Goal: Information Seeking & Learning: Learn about a topic

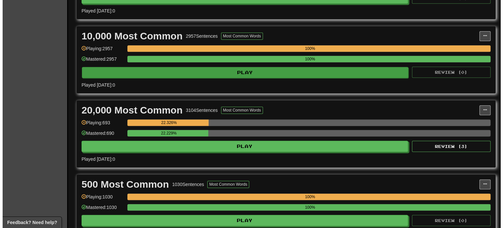
scroll to position [524, 0]
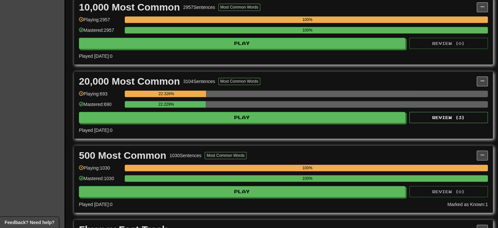
click at [145, 20] on div "100%" at bounding box center [307, 19] width 361 height 7
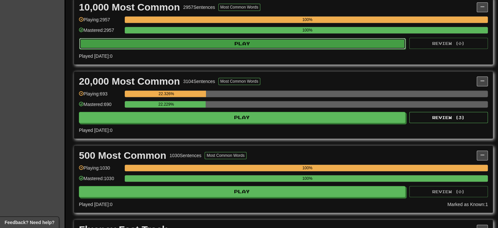
click at [145, 38] on button "Play" at bounding box center [242, 43] width 326 height 11
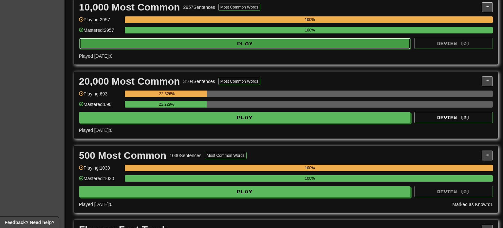
select select "***"
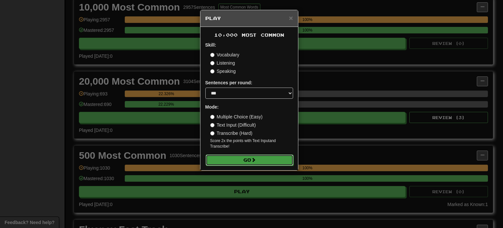
click at [235, 165] on button "Go" at bounding box center [250, 159] width 88 height 11
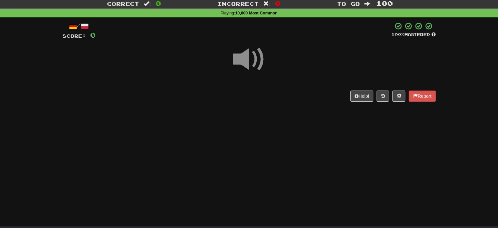
scroll to position [33, 0]
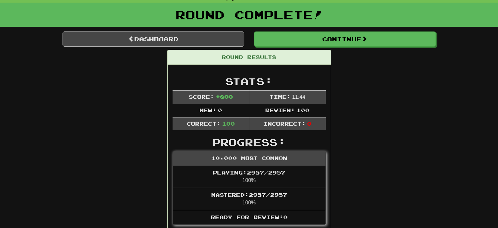
click at [175, 39] on link "Dashboard" at bounding box center [154, 38] width 182 height 15
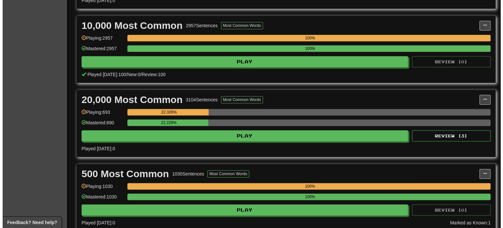
scroll to position [524, 0]
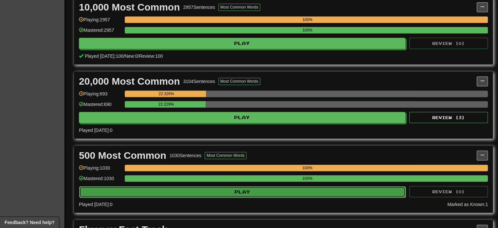
click at [174, 187] on button "Play" at bounding box center [242, 191] width 326 height 11
select select "***"
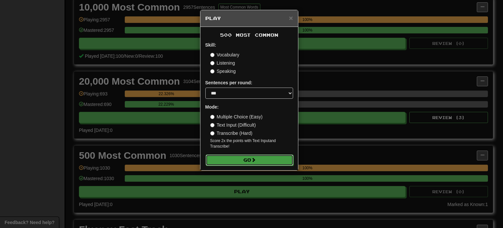
click at [228, 160] on button "Go" at bounding box center [250, 159] width 88 height 11
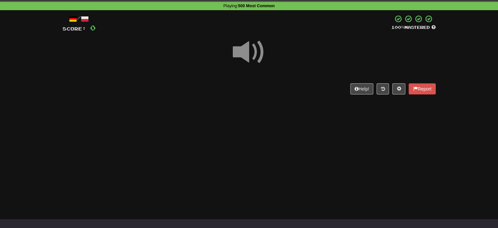
scroll to position [33, 0]
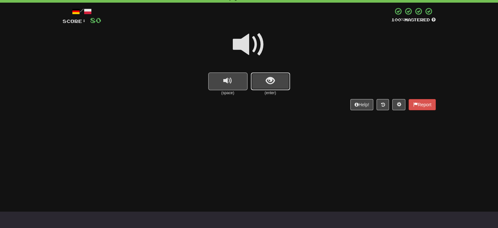
click at [271, 83] on span "show sentence" at bounding box center [270, 80] width 9 height 9
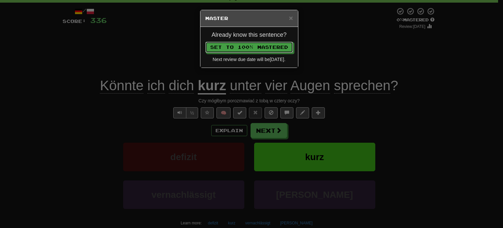
click at [205, 42] on button "Set to 100% Mastered" at bounding box center [249, 47] width 88 height 11
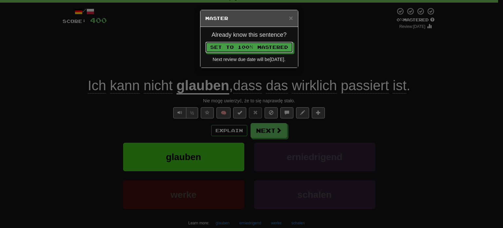
click at [205, 42] on button "Set to 100% Mastered" at bounding box center [249, 47] width 88 height 11
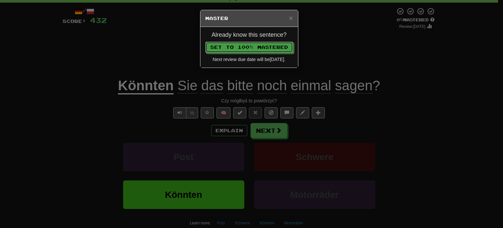
click at [205, 42] on button "Set to 100% Mastered" at bounding box center [249, 47] width 88 height 11
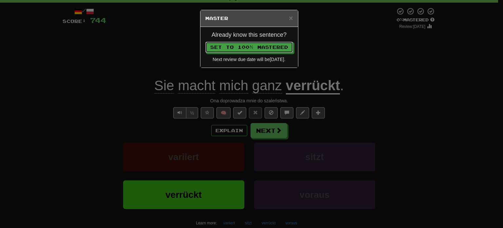
click at [205, 42] on button "Set to 100% Mastered" at bounding box center [249, 47] width 88 height 11
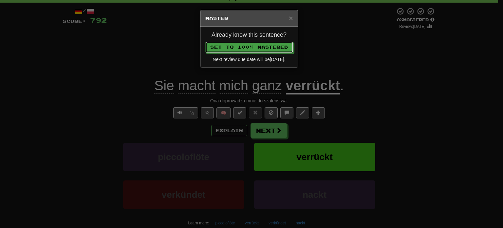
click at [205, 42] on button "Set to 100% Mastered" at bounding box center [249, 47] width 88 height 11
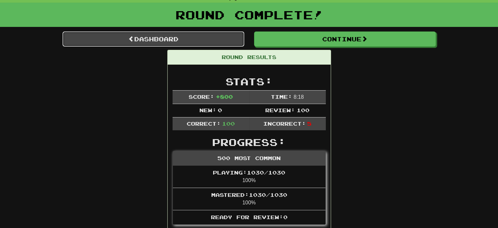
click at [170, 35] on link "Dashboard" at bounding box center [154, 38] width 182 height 15
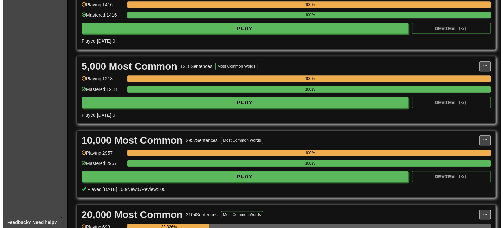
scroll to position [491, 0]
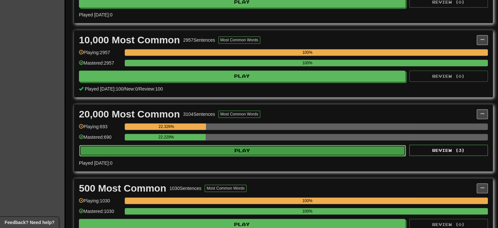
click at [162, 145] on button "Play" at bounding box center [242, 150] width 326 height 11
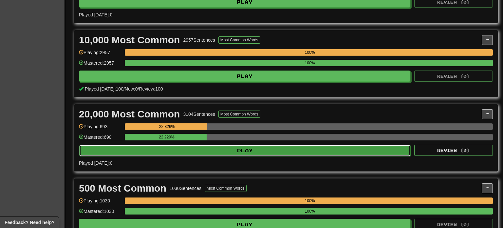
select select "***"
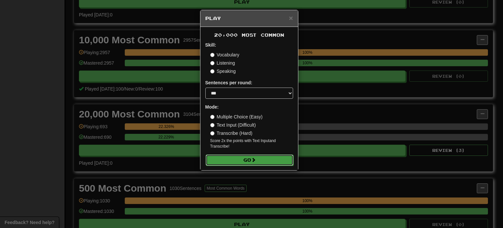
click at [266, 159] on button "Go" at bounding box center [250, 159] width 88 height 11
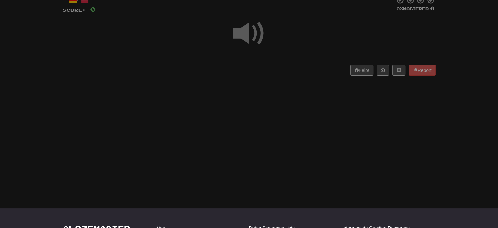
scroll to position [38, 0]
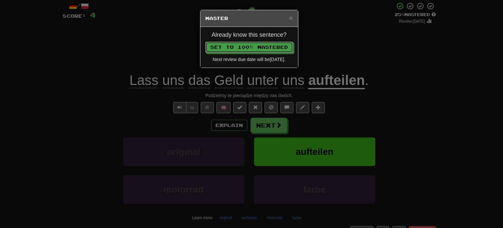
click at [205, 42] on button "Set to 100% Mastered" at bounding box center [249, 47] width 88 height 11
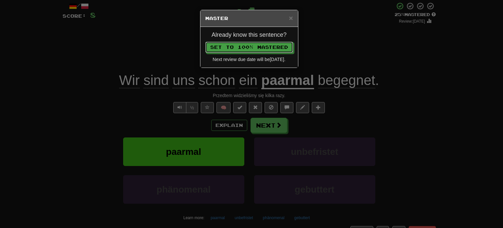
click at [205, 42] on button "Set to 100% Mastered" at bounding box center [249, 47] width 88 height 11
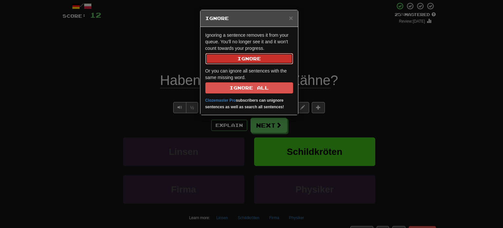
click at [258, 57] on button "Ignore" at bounding box center [249, 58] width 88 height 11
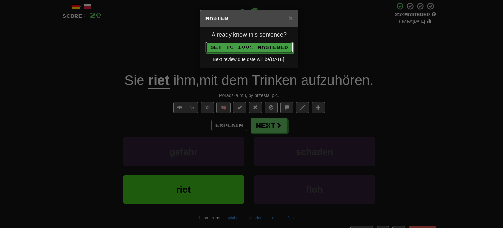
click at [205, 42] on button "Set to 100% Mastered" at bounding box center [249, 47] width 88 height 11
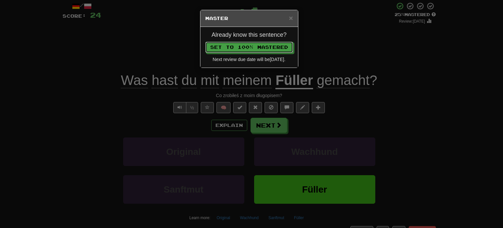
click at [205, 42] on button "Set to 100% Mastered" at bounding box center [249, 47] width 88 height 11
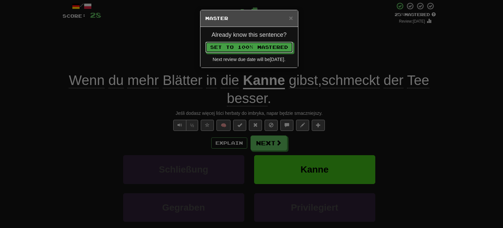
click at [205, 42] on button "Set to 100% Mastered" at bounding box center [249, 47] width 88 height 11
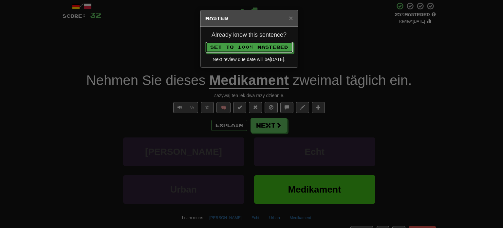
click at [205, 42] on button "Set to 100% Mastered" at bounding box center [249, 47] width 88 height 11
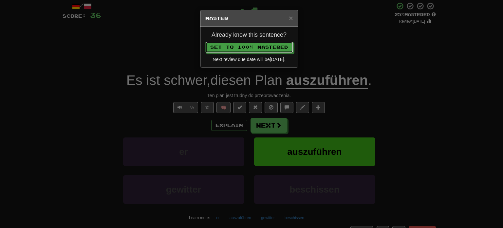
click at [205, 42] on button "Set to 100% Mastered" at bounding box center [249, 47] width 88 height 11
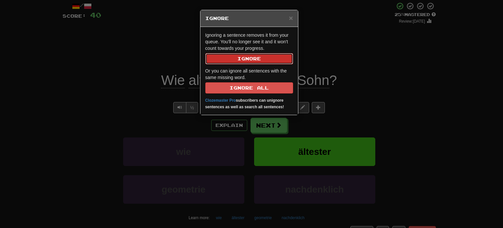
click at [258, 57] on button "Ignore" at bounding box center [249, 58] width 88 height 11
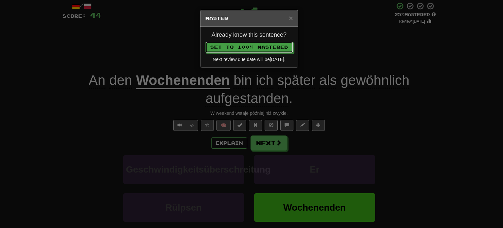
click at [205, 42] on button "Set to 100% Mastered" at bounding box center [249, 47] width 88 height 11
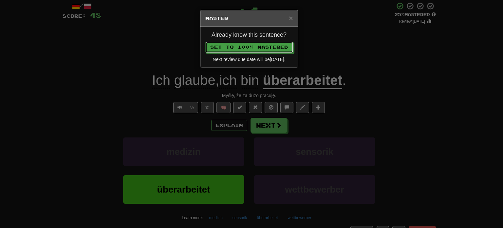
click at [205, 42] on button "Set to 100% Mastered" at bounding box center [249, 47] width 88 height 11
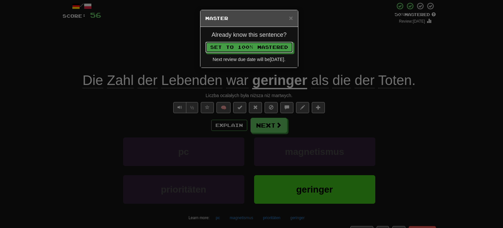
click at [205, 42] on button "Set to 100% Mastered" at bounding box center [249, 47] width 88 height 11
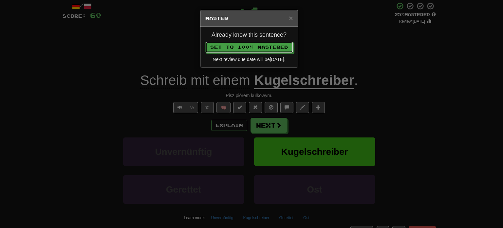
click at [205, 42] on button "Set to 100% Mastered" at bounding box center [249, 47] width 88 height 11
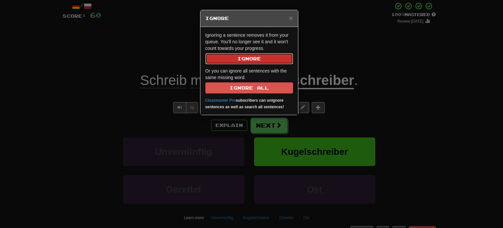
click at [258, 57] on button "Ignore" at bounding box center [249, 58] width 88 height 11
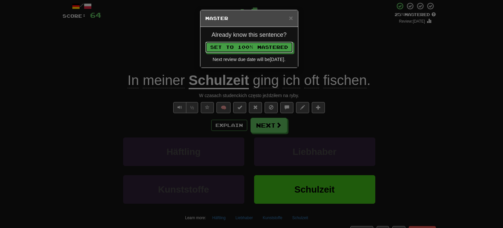
click at [205, 42] on button "Set to 100% Mastered" at bounding box center [249, 47] width 88 height 11
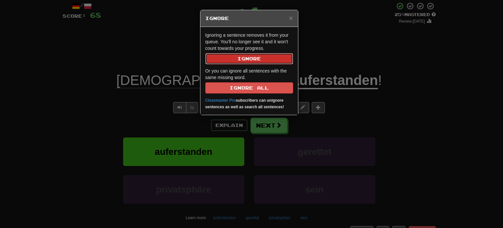
click at [258, 57] on button "Ignore" at bounding box center [249, 58] width 88 height 11
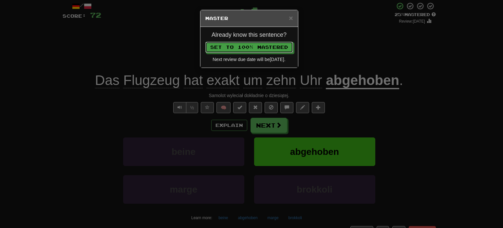
click at [205, 42] on button "Set to 100% Mastered" at bounding box center [249, 47] width 88 height 11
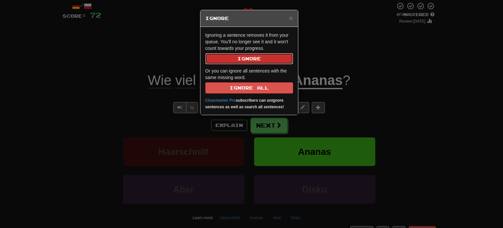
click at [258, 57] on button "Ignore" at bounding box center [249, 58] width 88 height 11
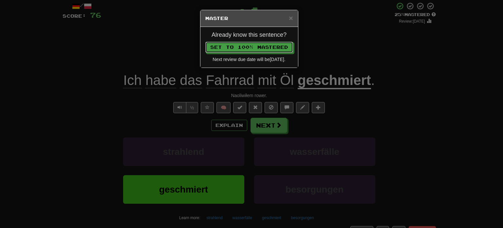
click at [205, 42] on button "Set to 100% Mastered" at bounding box center [249, 47] width 88 height 11
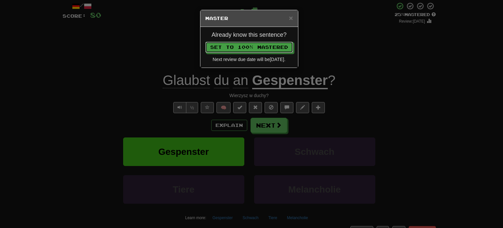
click at [205, 42] on button "Set to 100% Mastered" at bounding box center [249, 47] width 88 height 11
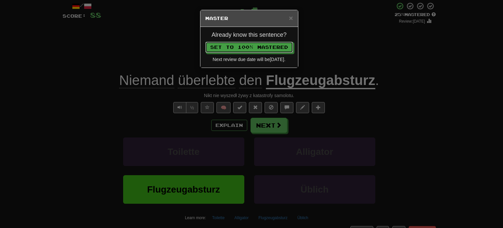
click at [205, 42] on button "Set to 100% Mastered" at bounding box center [249, 47] width 88 height 11
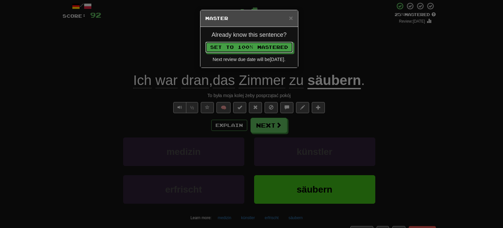
click at [205, 42] on button "Set to 100% Mastered" at bounding box center [249, 47] width 88 height 11
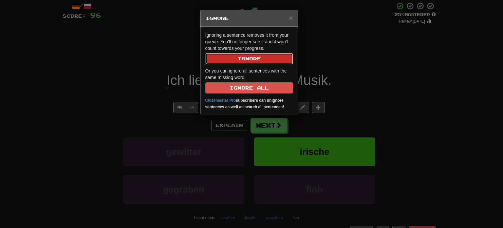
click at [258, 57] on button "Ignore" at bounding box center [249, 58] width 88 height 11
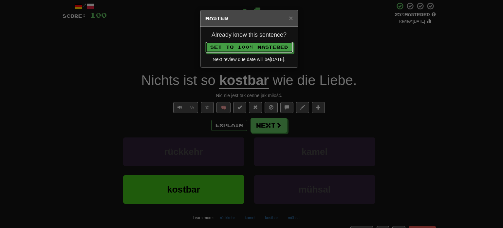
click at [205, 42] on button "Set to 100% Mastered" at bounding box center [249, 47] width 88 height 11
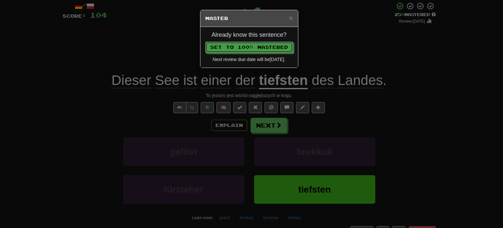
click at [205, 42] on button "Set to 100% Mastered" at bounding box center [249, 47] width 88 height 11
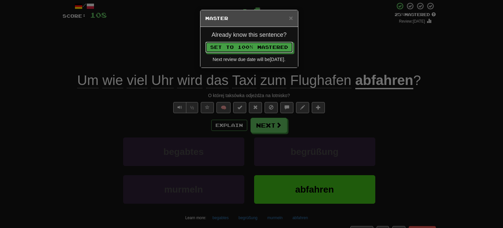
click at [205, 42] on button "Set to 100% Mastered" at bounding box center [249, 47] width 88 height 11
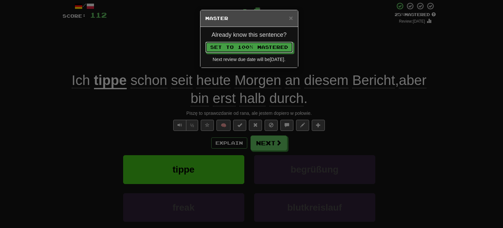
click at [205, 42] on button "Set to 100% Mastered" at bounding box center [249, 47] width 88 height 11
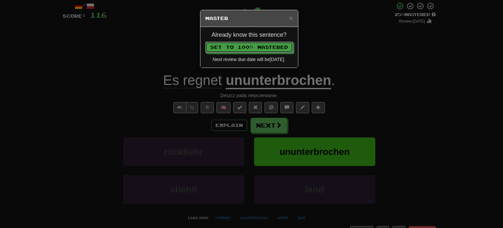
click at [205, 42] on button "Set to 100% Mastered" at bounding box center [249, 47] width 88 height 11
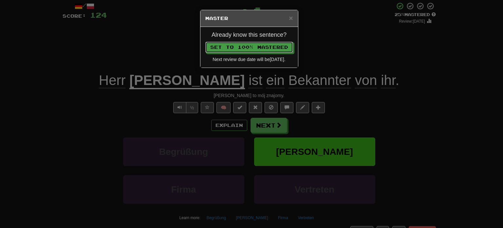
click at [205, 42] on button "Set to 100% Mastered" at bounding box center [249, 47] width 88 height 11
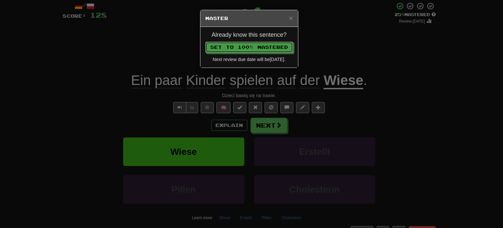
click at [205, 42] on button "Set to 100% Mastered" at bounding box center [249, 47] width 88 height 11
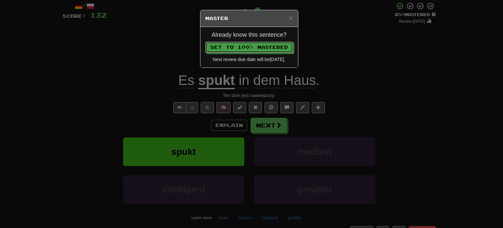
click at [205, 42] on button "Set to 100% Mastered" at bounding box center [249, 47] width 88 height 11
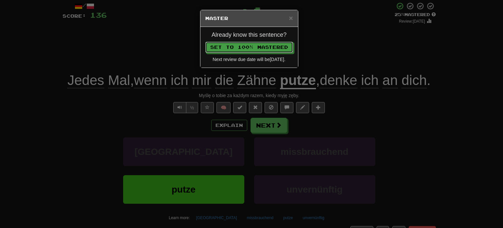
click at [205, 42] on button "Set to 100% Mastered" at bounding box center [249, 47] width 88 height 11
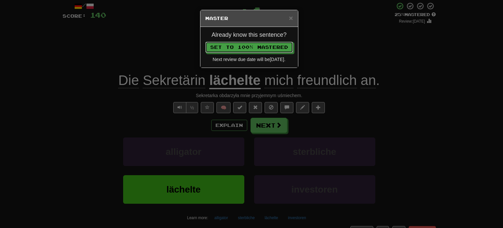
click at [205, 42] on button "Set to 100% Mastered" at bounding box center [249, 47] width 88 height 11
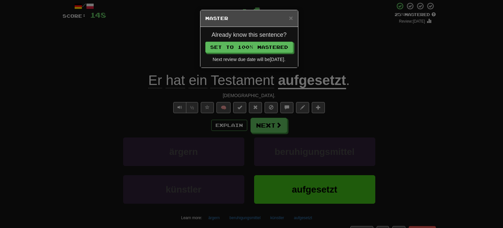
click at [258, 57] on body "Dashboard Clozemaster binko69 / Toggle Dropdown Dashboard Leaderboard Activity …" at bounding box center [251, 225] width 503 height 527
click at [205, 42] on button "Set to 100% Mastered" at bounding box center [249, 47] width 88 height 11
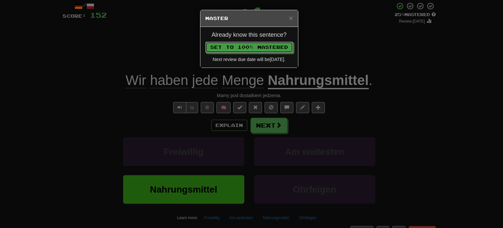
click at [205, 42] on button "Set to 100% Mastered" at bounding box center [249, 47] width 88 height 11
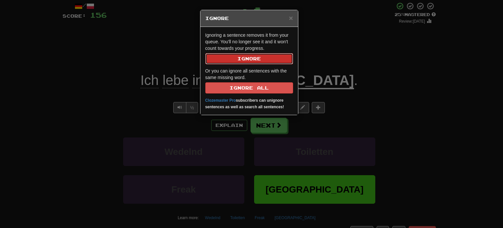
click at [261, 60] on button "Ignore" at bounding box center [249, 58] width 88 height 11
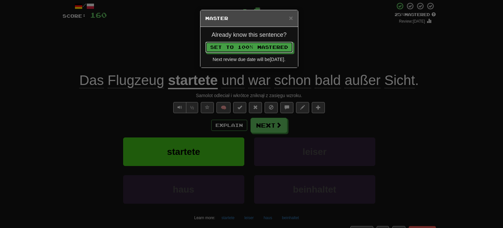
click at [205, 42] on button "Set to 100% Mastered" at bounding box center [249, 47] width 88 height 11
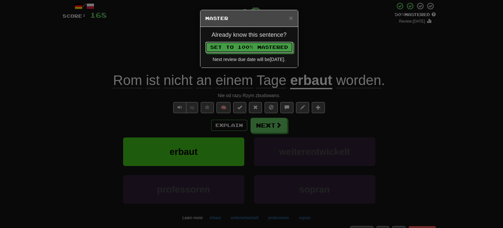
click at [205, 42] on button "Set to 100% Mastered" at bounding box center [249, 47] width 88 height 11
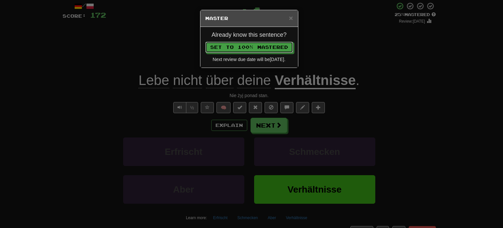
click at [205, 42] on button "Set to 100% Mastered" at bounding box center [249, 47] width 88 height 11
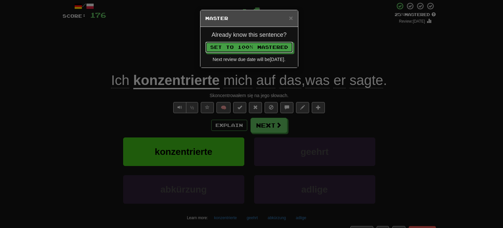
click at [205, 42] on button "Set to 100% Mastered" at bounding box center [249, 47] width 88 height 11
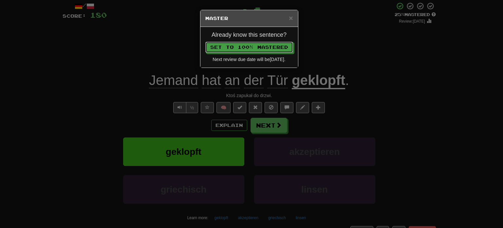
click at [205, 42] on button "Set to 100% Mastered" at bounding box center [249, 47] width 88 height 11
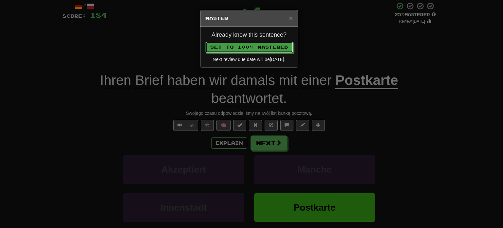
click at [205, 42] on button "Set to 100% Mastered" at bounding box center [249, 47] width 88 height 11
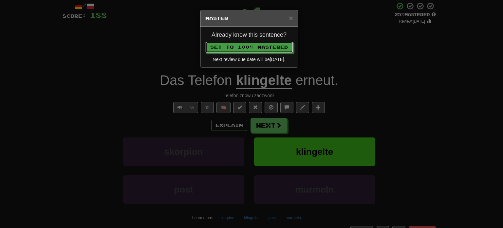
click at [205, 42] on button "Set to 100% Mastered" at bounding box center [249, 47] width 88 height 11
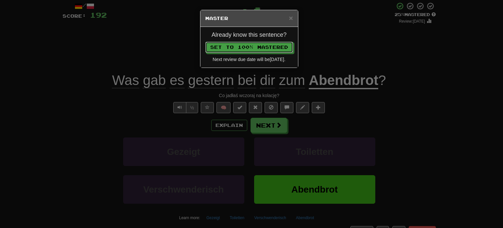
click at [205, 42] on button "Set to 100% Mastered" at bounding box center [249, 47] width 88 height 11
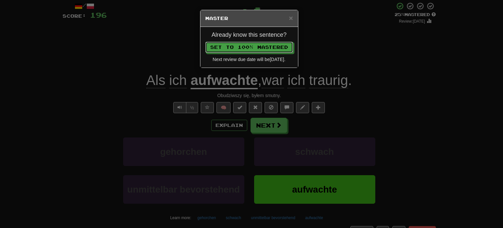
click at [205, 42] on button "Set to 100% Mastered" at bounding box center [249, 47] width 88 height 11
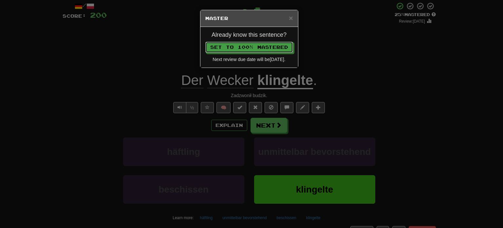
click at [205, 42] on button "Set to 100% Mastered" at bounding box center [249, 47] width 88 height 11
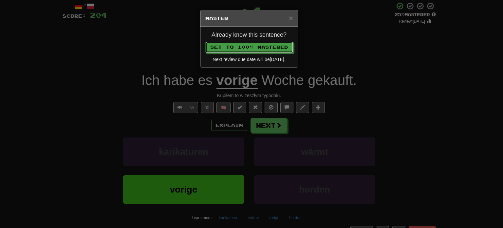
click at [205, 42] on button "Set to 100% Mastered" at bounding box center [249, 47] width 88 height 11
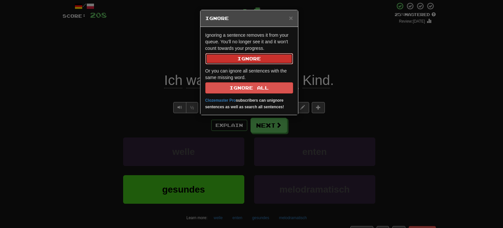
click at [261, 60] on button "Ignore" at bounding box center [249, 58] width 88 height 11
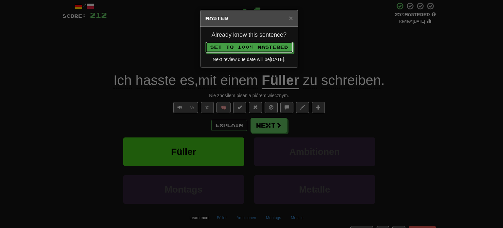
click at [205, 42] on button "Set to 100% Mastered" at bounding box center [249, 47] width 88 height 11
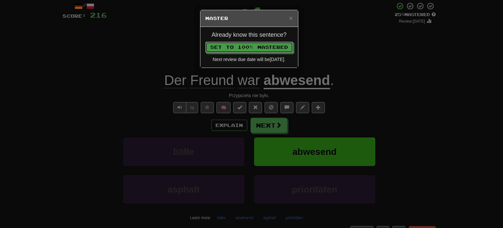
click at [205, 42] on button "Set to 100% Mastered" at bounding box center [249, 47] width 88 height 11
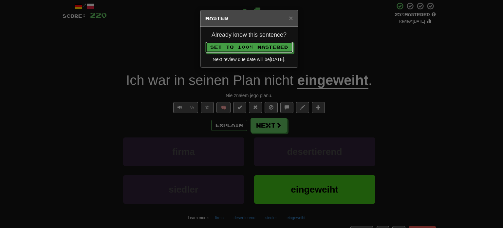
click at [205, 42] on button "Set to 100% Mastered" at bounding box center [249, 47] width 88 height 11
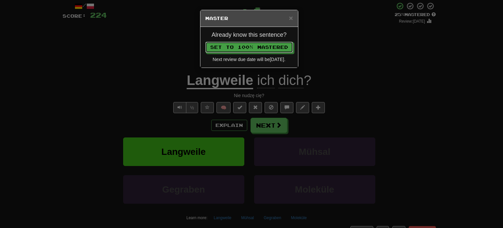
click at [205, 42] on button "Set to 100% Mastered" at bounding box center [249, 47] width 88 height 11
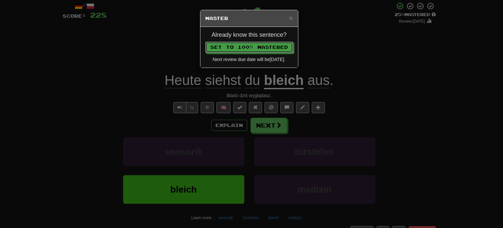
click at [261, 60] on div "Already know this sentence? Set to 100% Mastered Next review due date will be 2…" at bounding box center [249, 47] width 98 height 41
click at [205, 42] on button "Set to 100% Mastered" at bounding box center [249, 47] width 88 height 11
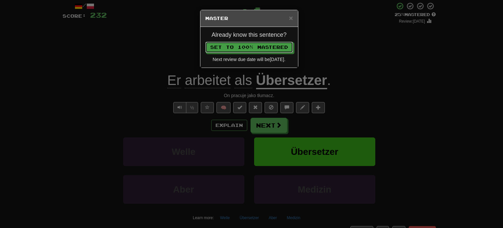
click at [205, 42] on button "Set to 100% Mastered" at bounding box center [249, 47] width 88 height 11
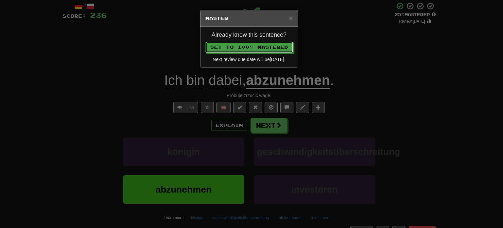
click at [205, 42] on button "Set to 100% Mastered" at bounding box center [249, 47] width 88 height 11
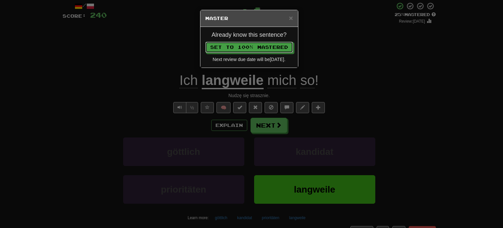
click at [205, 42] on button "Set to 100% Mastered" at bounding box center [249, 47] width 88 height 11
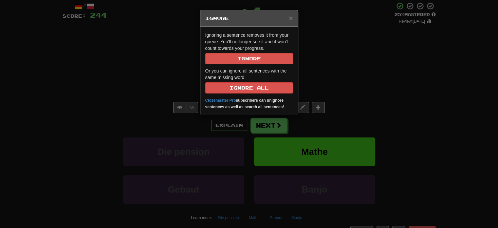
click at [263, 52] on p "Ignoring a sentence removes it from your queue. You'll no longer see it and it …" at bounding box center [249, 48] width 88 height 32
click at [261, 56] on button "Ignore" at bounding box center [249, 58] width 88 height 11
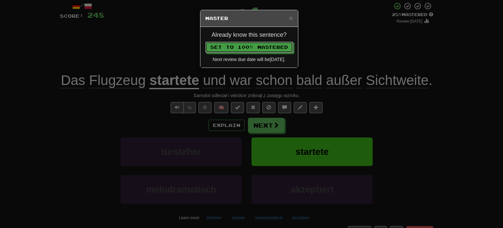
click at [205, 42] on button "Set to 100% Mastered" at bounding box center [249, 47] width 88 height 11
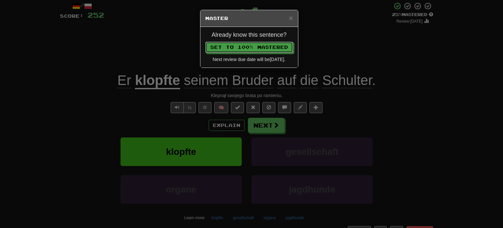
click at [205, 42] on button "Set to 100% Mastered" at bounding box center [249, 47] width 88 height 11
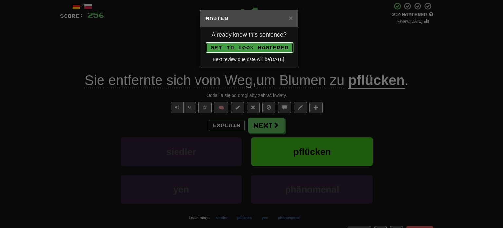
click at [206, 42] on button "Set to 100% Mastered" at bounding box center [250, 47] width 88 height 11
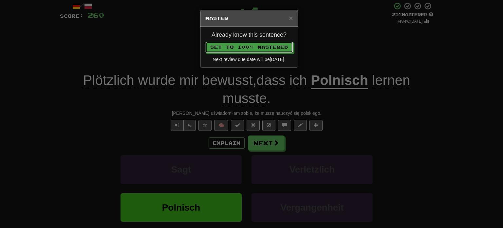
click at [205, 42] on button "Set to 100% Mastered" at bounding box center [249, 47] width 88 height 11
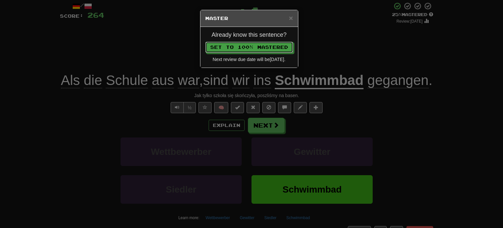
click at [205, 42] on button "Set to 100% Mastered" at bounding box center [249, 47] width 88 height 11
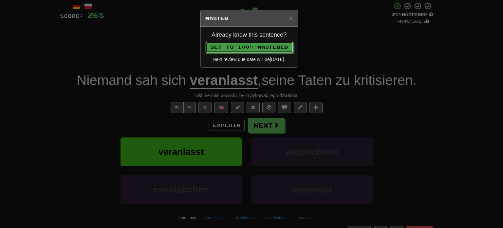
click at [205, 42] on button "Set to 100% Mastered" at bounding box center [249, 47] width 88 height 11
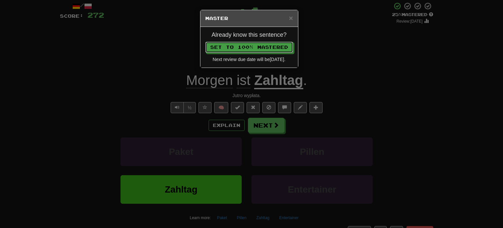
click at [205, 42] on button "Set to 100% Mastered" at bounding box center [249, 47] width 88 height 11
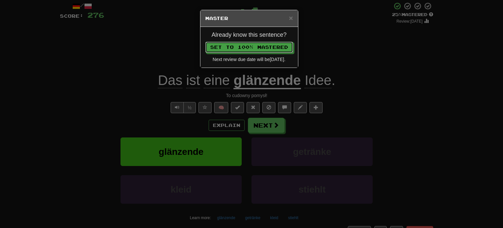
click at [205, 42] on button "Set to 100% Mastered" at bounding box center [249, 47] width 88 height 11
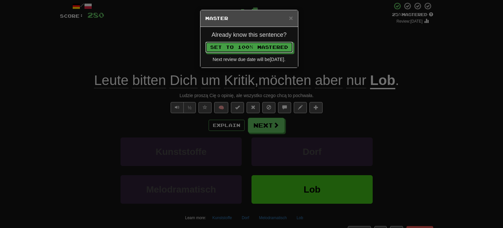
click at [205, 42] on button "Set to 100% Mastered" at bounding box center [249, 47] width 88 height 11
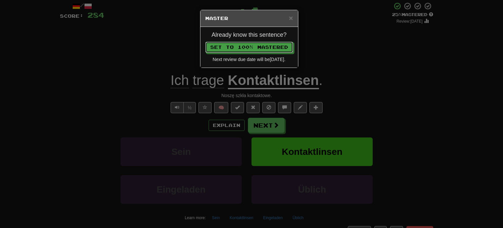
click at [205, 42] on button "Set to 100% Mastered" at bounding box center [249, 47] width 88 height 11
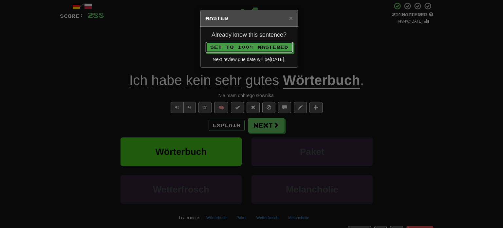
click at [205, 42] on button "Set to 100% Mastered" at bounding box center [249, 47] width 88 height 11
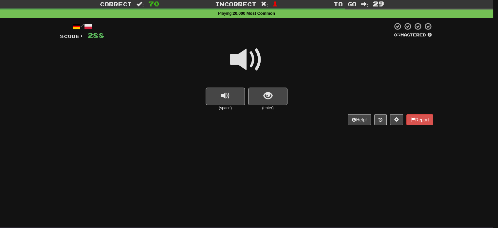
scroll to position [33, 0]
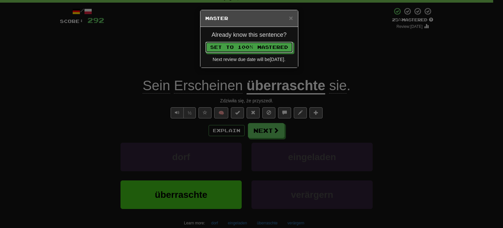
click at [205, 42] on button "Set to 100% Mastered" at bounding box center [249, 47] width 88 height 11
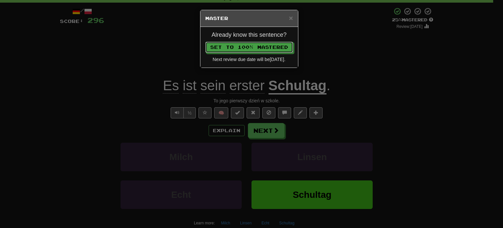
click at [205, 42] on button "Set to 100% Mastered" at bounding box center [249, 47] width 88 height 11
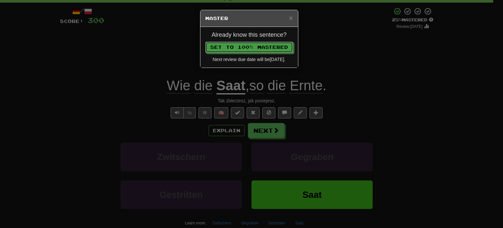
click at [205, 42] on button "Set to 100% Mastered" at bounding box center [249, 47] width 88 height 11
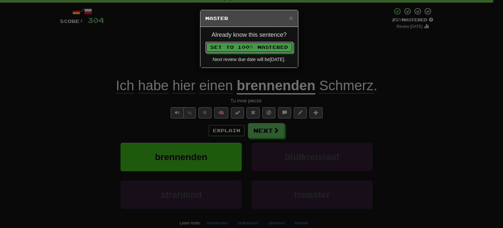
click at [205, 42] on button "Set to 100% Mastered" at bounding box center [249, 47] width 88 height 11
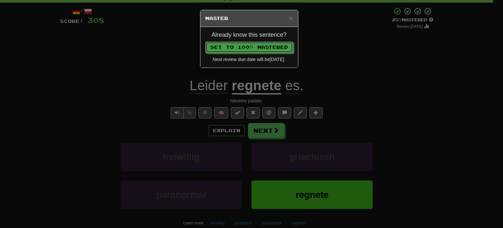
click at [205, 42] on button "Set to 100% Mastered" at bounding box center [249, 47] width 88 height 11
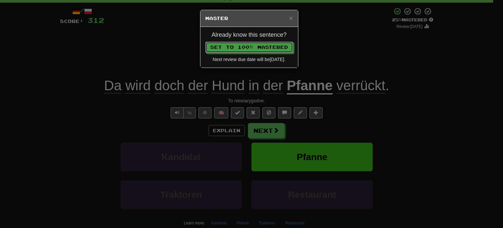
click at [205, 42] on button "Set to 100% Mastered" at bounding box center [249, 47] width 88 height 11
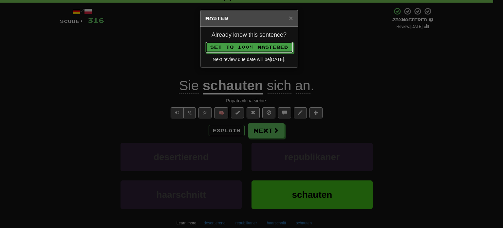
click at [205, 42] on button "Set to 100% Mastered" at bounding box center [249, 47] width 88 height 11
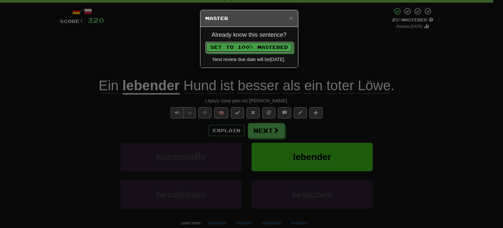
click at [205, 42] on button "Set to 100% Mastered" at bounding box center [249, 47] width 88 height 11
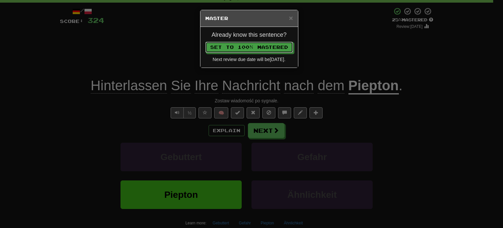
click at [205, 42] on button "Set to 100% Mastered" at bounding box center [249, 47] width 88 height 11
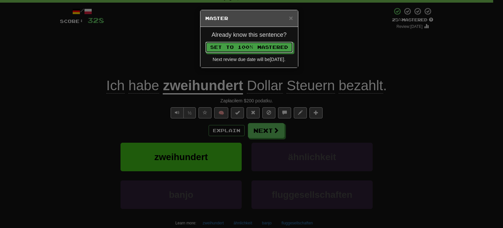
click at [205, 42] on button "Set to 100% Mastered" at bounding box center [249, 47] width 88 height 11
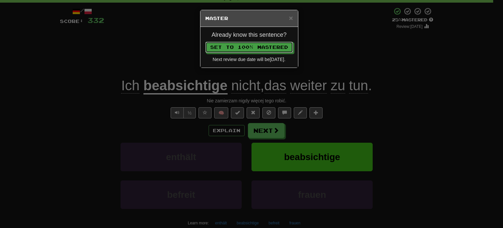
click at [205, 42] on button "Set to 100% Mastered" at bounding box center [249, 47] width 88 height 11
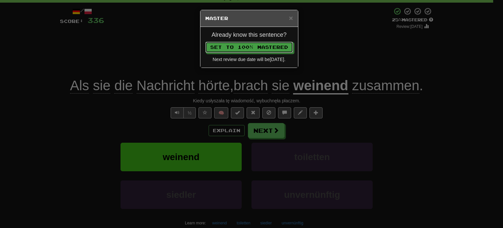
click at [205, 42] on button "Set to 100% Mastered" at bounding box center [249, 47] width 88 height 11
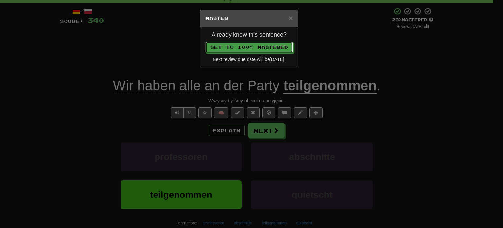
click at [205, 42] on button "Set to 100% Mastered" at bounding box center [249, 47] width 88 height 11
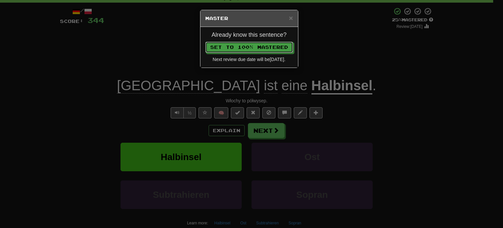
click at [205, 42] on button "Set to 100% Mastered" at bounding box center [249, 47] width 88 height 11
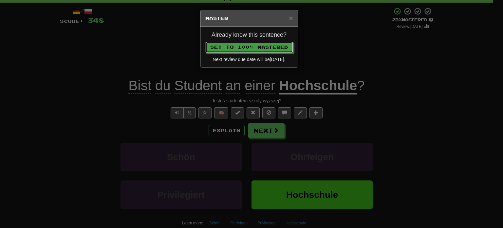
click at [205, 42] on button "Set to 100% Mastered" at bounding box center [249, 47] width 88 height 11
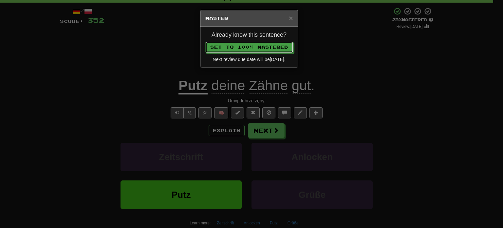
click at [205, 42] on button "Set to 100% Mastered" at bounding box center [249, 47] width 88 height 11
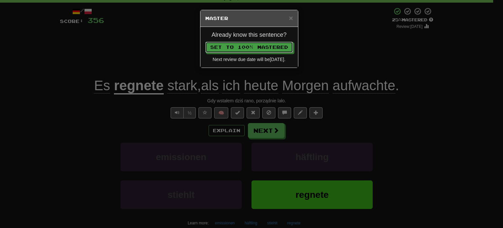
click at [205, 42] on button "Set to 100% Mastered" at bounding box center [249, 47] width 88 height 11
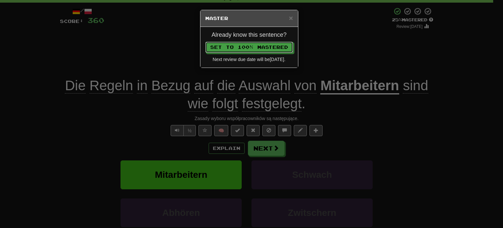
click at [205, 42] on button "Set to 100% Mastered" at bounding box center [249, 47] width 88 height 11
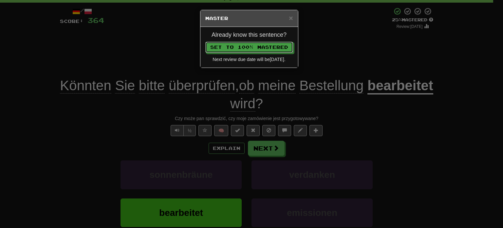
click at [205, 42] on button "Set to 100% Mastered" at bounding box center [249, 47] width 88 height 11
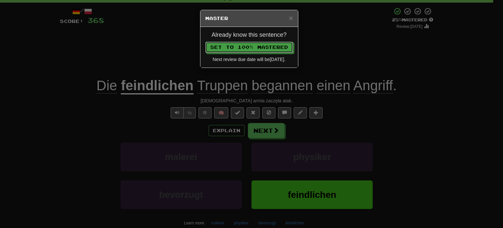
click at [205, 42] on button "Set to 100% Mastered" at bounding box center [249, 47] width 88 height 11
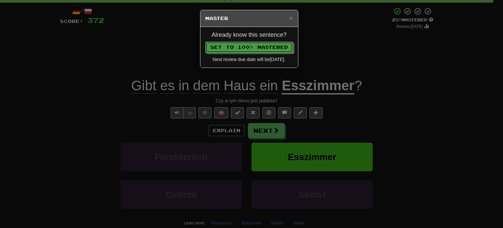
click at [205, 42] on button "Set to 100% Mastered" at bounding box center [249, 47] width 88 height 11
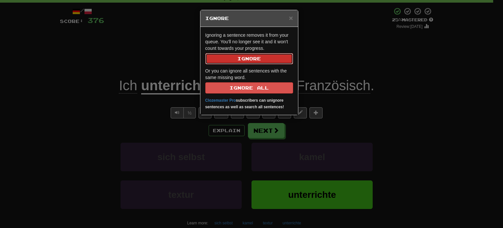
click at [272, 55] on button "Ignore" at bounding box center [249, 58] width 88 height 11
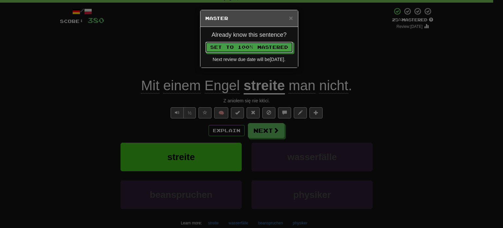
click at [205, 42] on button "Set to 100% Mastered" at bounding box center [249, 47] width 88 height 11
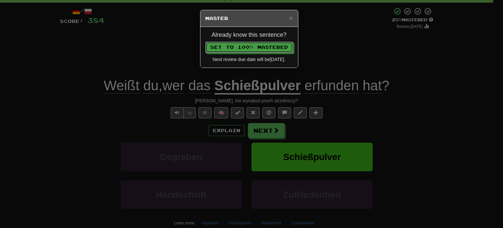
click at [205, 42] on button "Set to 100% Mastered" at bounding box center [249, 47] width 88 height 11
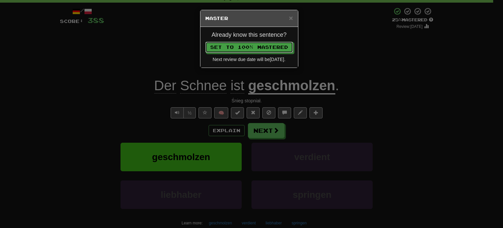
click at [205, 42] on button "Set to 100% Mastered" at bounding box center [249, 47] width 88 height 11
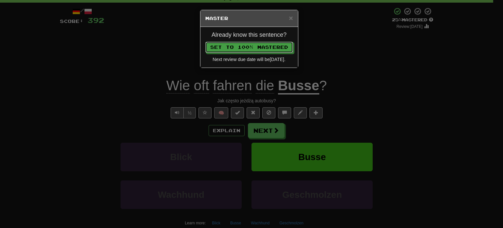
click at [205, 42] on button "Set to 100% Mastered" at bounding box center [249, 47] width 88 height 11
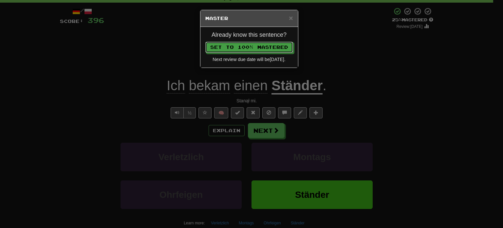
click at [205, 42] on button "Set to 100% Mastered" at bounding box center [249, 47] width 88 height 11
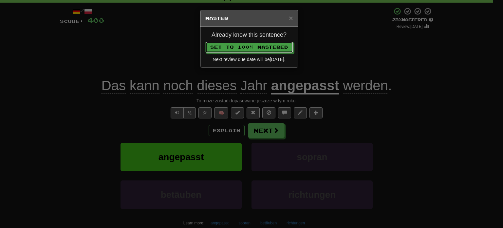
click at [205, 42] on button "Set to 100% Mastered" at bounding box center [249, 47] width 88 height 11
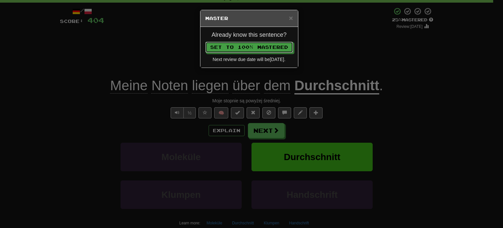
click at [205, 42] on button "Set to 100% Mastered" at bounding box center [249, 47] width 88 height 11
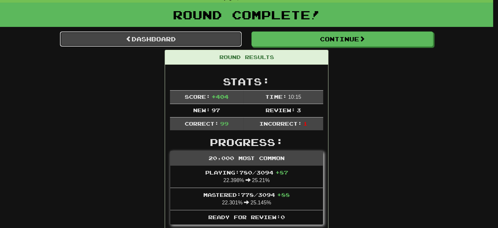
click at [222, 34] on link "Dashboard" at bounding box center [151, 38] width 182 height 15
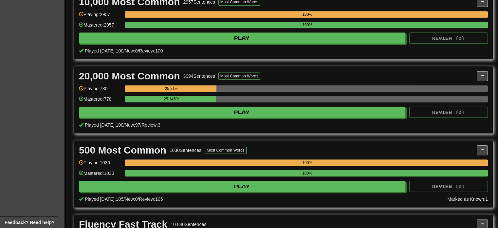
scroll to position [524, 0]
